Goal: Task Accomplishment & Management: Manage account settings

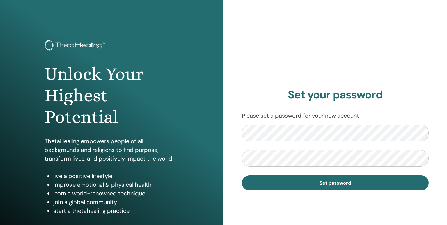
click at [363, 108] on section "Set your password Please set a password for your new account Set password" at bounding box center [335, 139] width 187 height 103
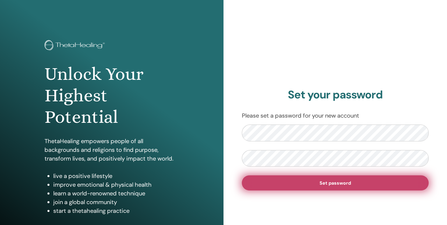
click at [293, 179] on button "Set password" at bounding box center [335, 183] width 187 height 15
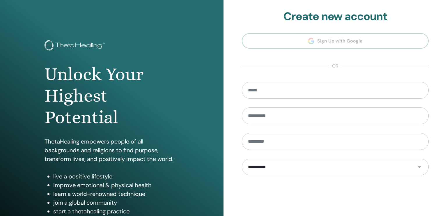
scroll to position [53, 0]
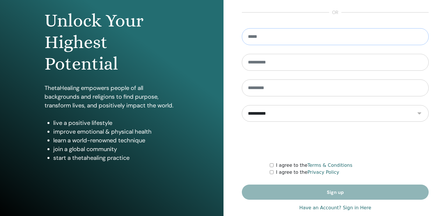
click at [283, 36] on input "email" at bounding box center [335, 36] width 187 height 17
